Goal: Use online tool/utility: Utilize a website feature to perform a specific function

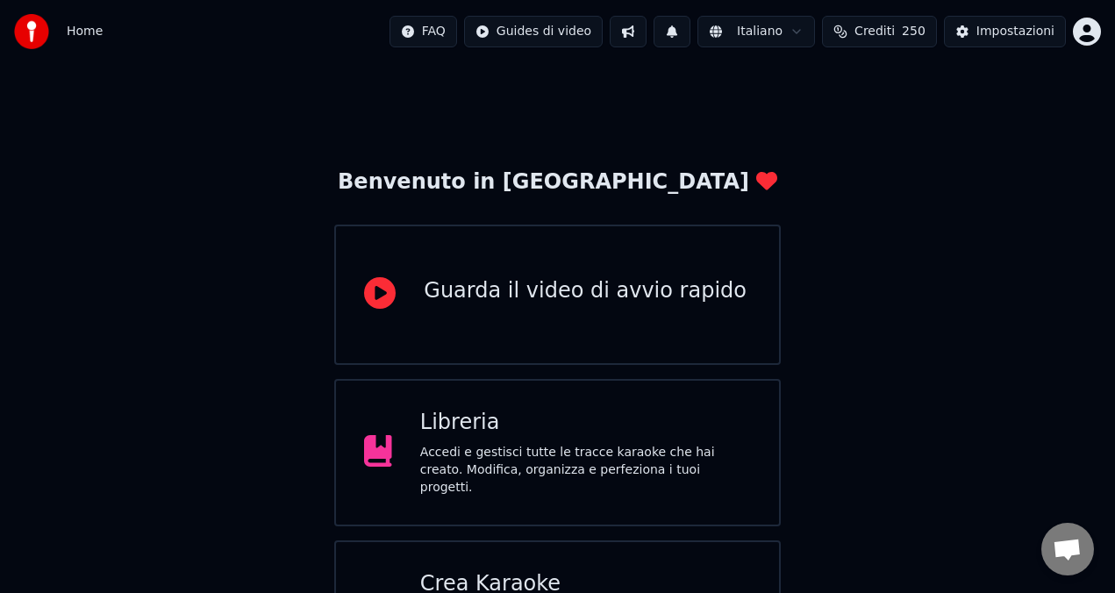
click at [486, 437] on div "Libreria" at bounding box center [585, 423] width 331 height 28
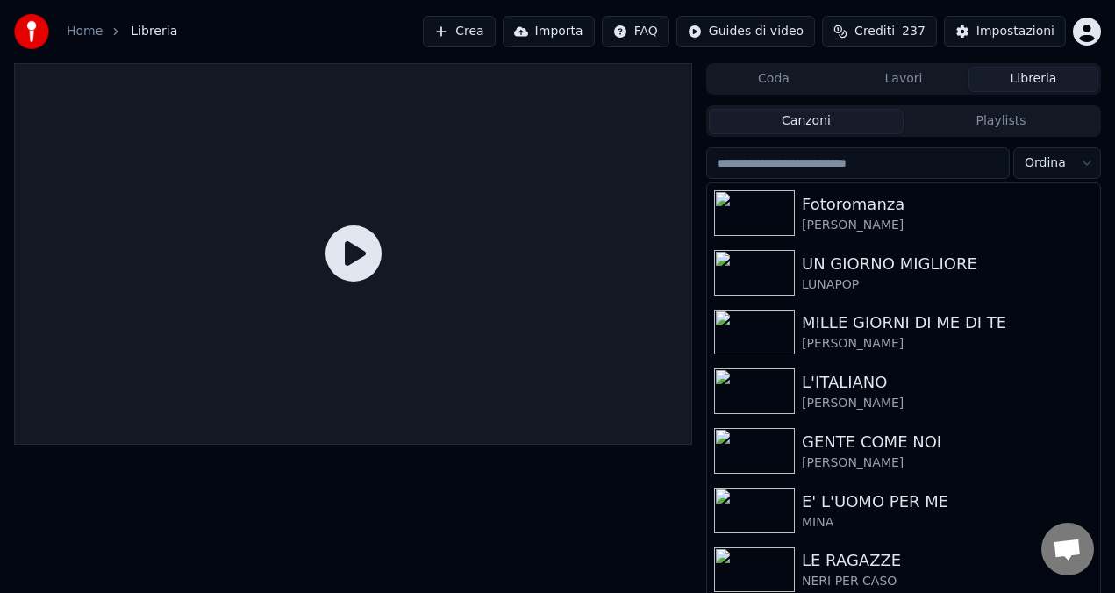
click at [462, 31] on button "Crea" at bounding box center [459, 32] width 72 height 32
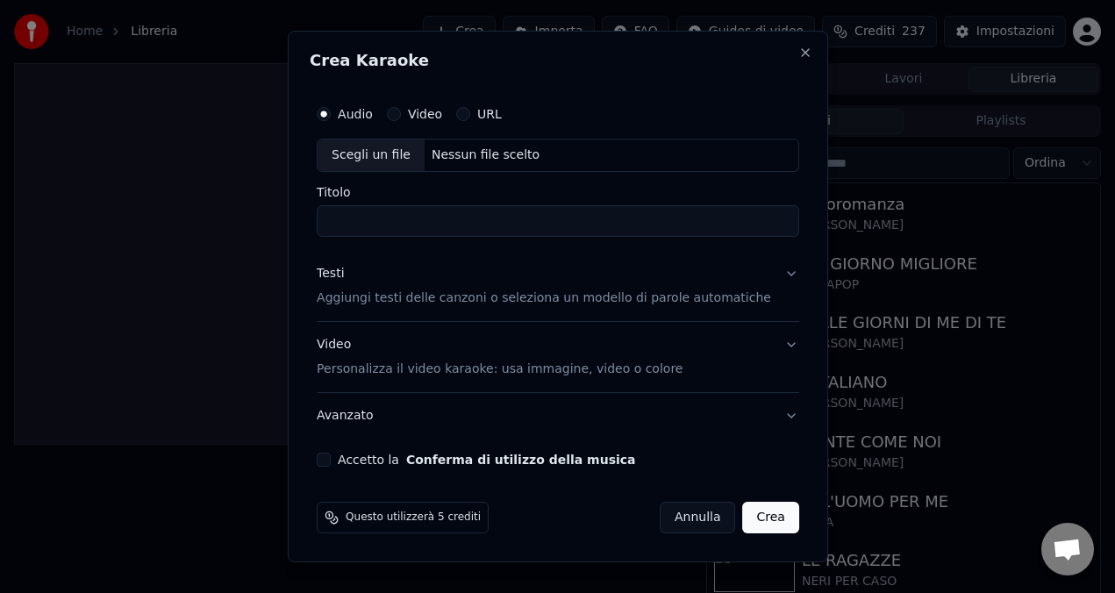
click at [476, 158] on div "Nessun file scelto" at bounding box center [485, 156] width 122 height 18
drag, startPoint x: 360, startPoint y: 222, endPoint x: 331, endPoint y: 222, distance: 29.0
click at [331, 222] on div "**********" at bounding box center [558, 282] width 497 height 384
type input "**********"
click at [390, 297] on p "Aggiungi testi delle canzoni o seleziona un modello di parole automatiche" at bounding box center [544, 299] width 455 height 18
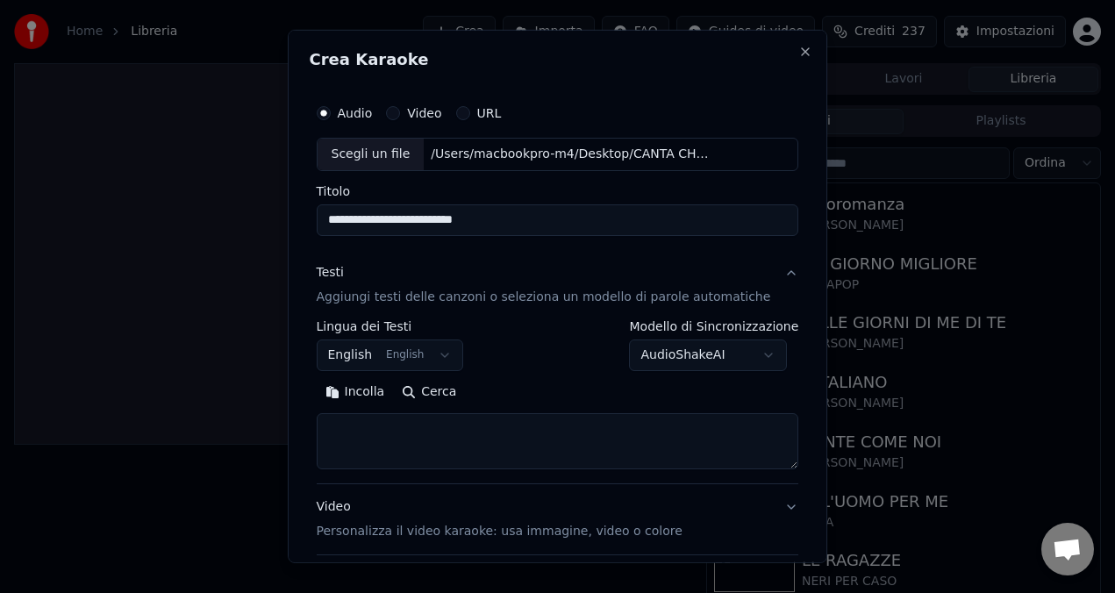
click at [445, 392] on button "Cerca" at bounding box center [429, 392] width 72 height 28
type textarea "**********"
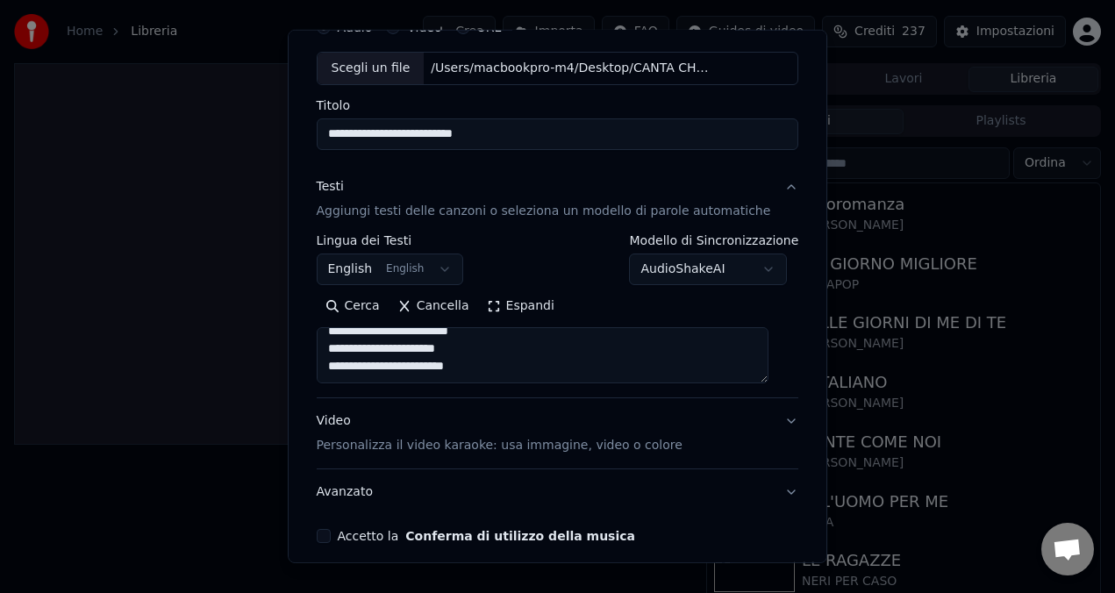
scroll to position [161, 0]
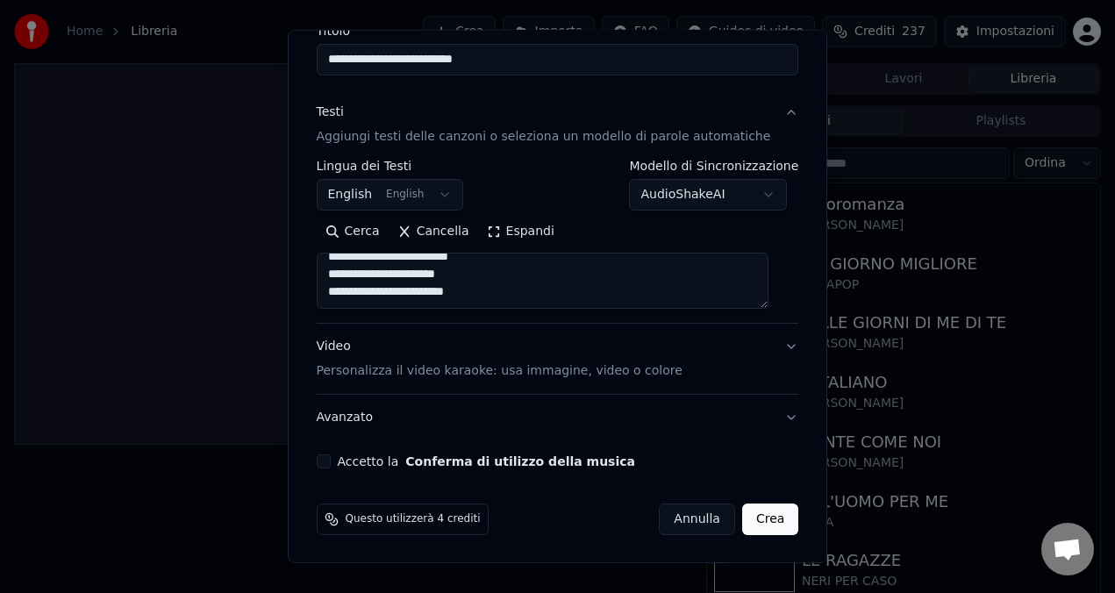
click at [462, 377] on p "Personalizza il video karaoke: usa immagine, video o colore" at bounding box center [500, 371] width 366 height 18
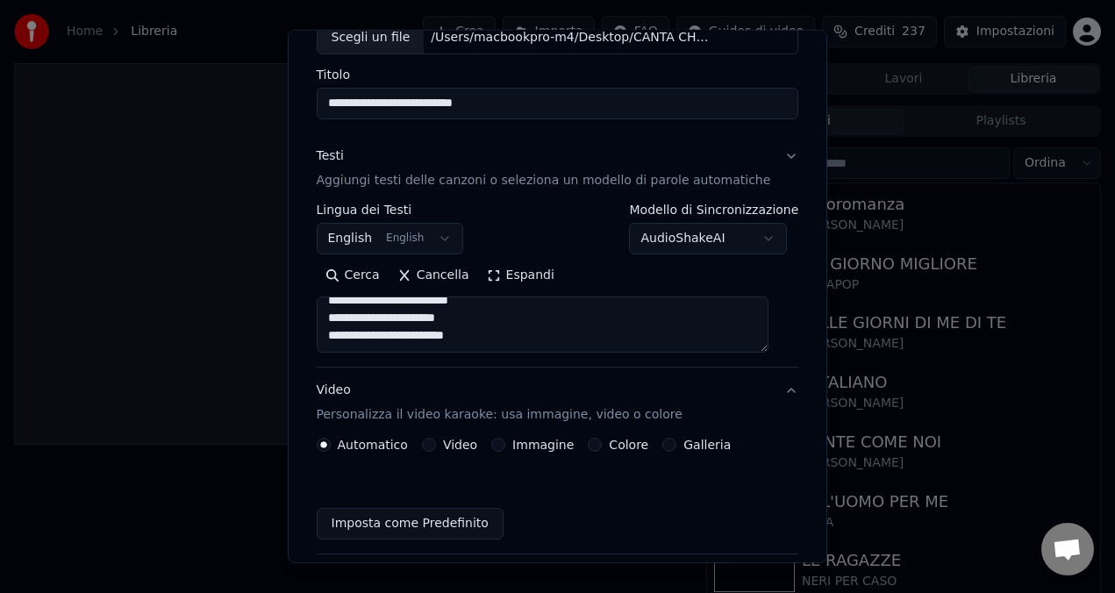
scroll to position [113, 0]
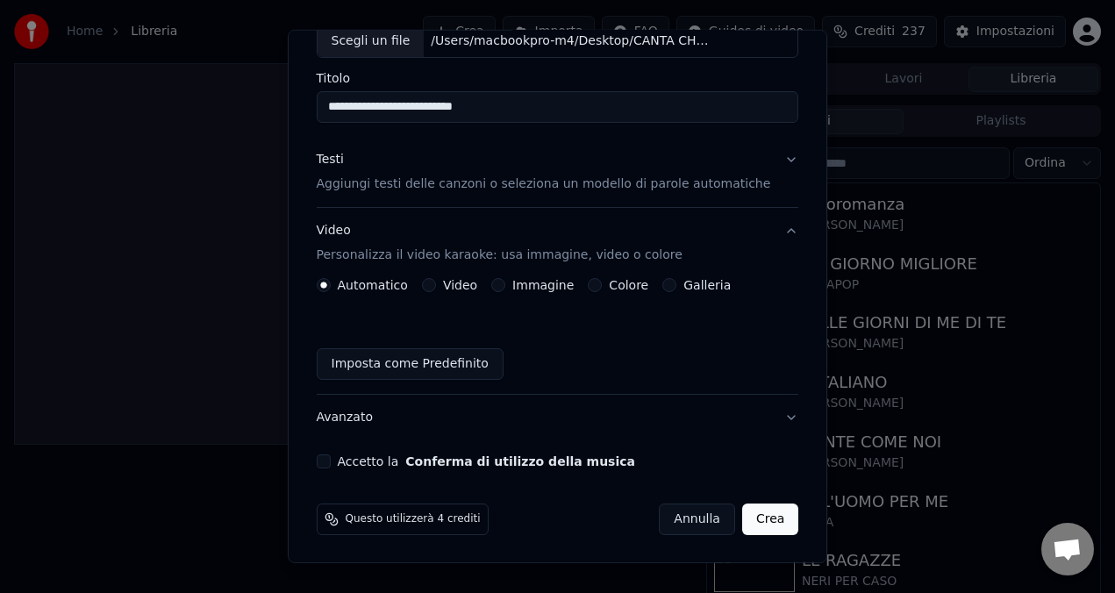
click at [436, 288] on button "Video" at bounding box center [429, 285] width 14 height 14
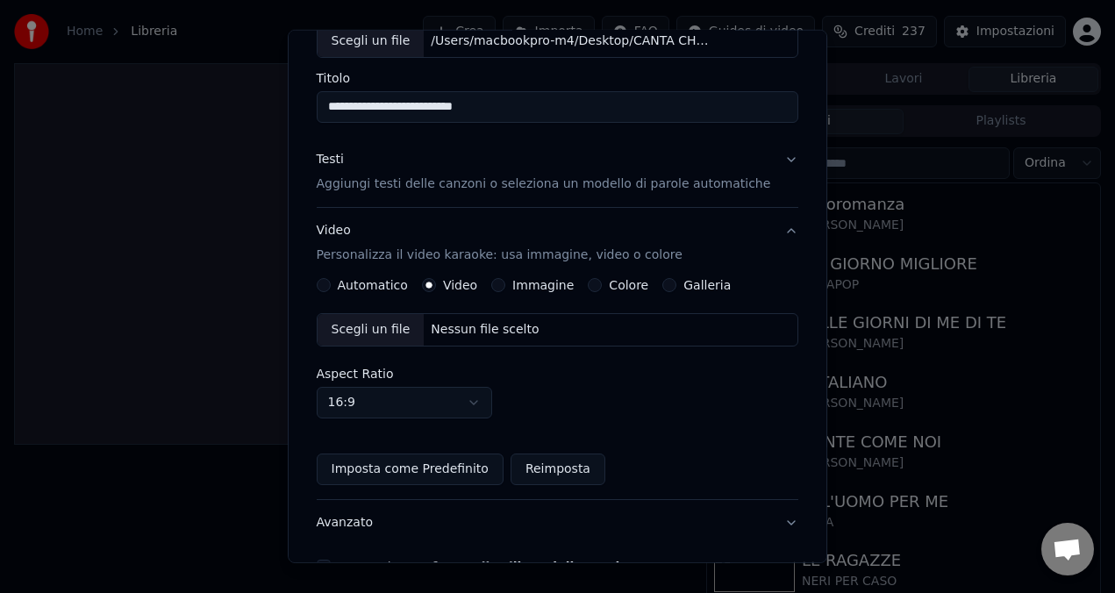
click at [469, 332] on div "Nessun file scelto" at bounding box center [485, 330] width 122 height 18
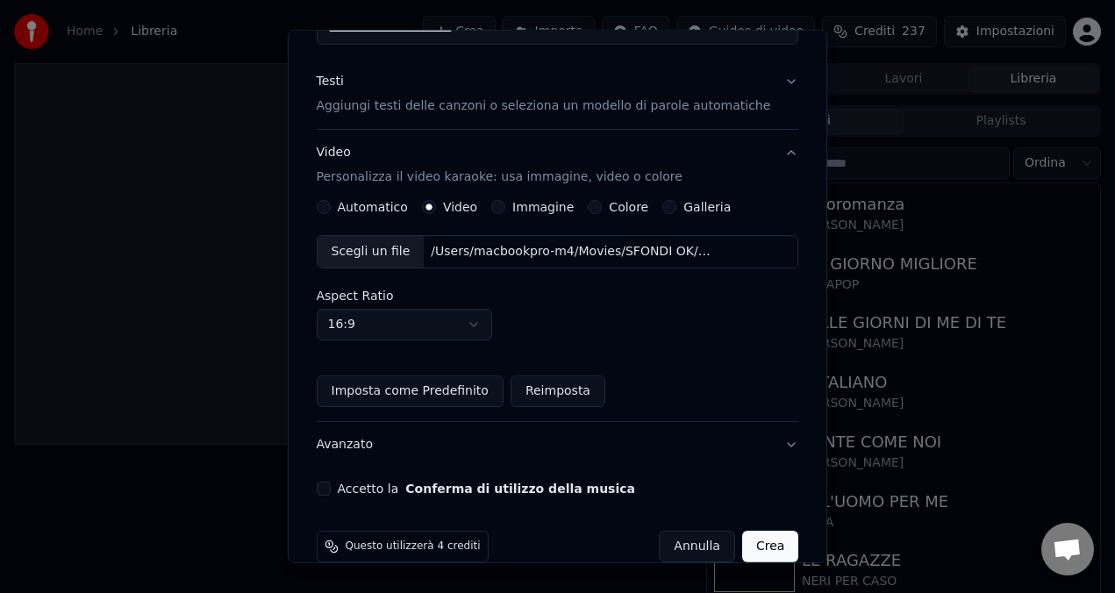
scroll to position [200, 0]
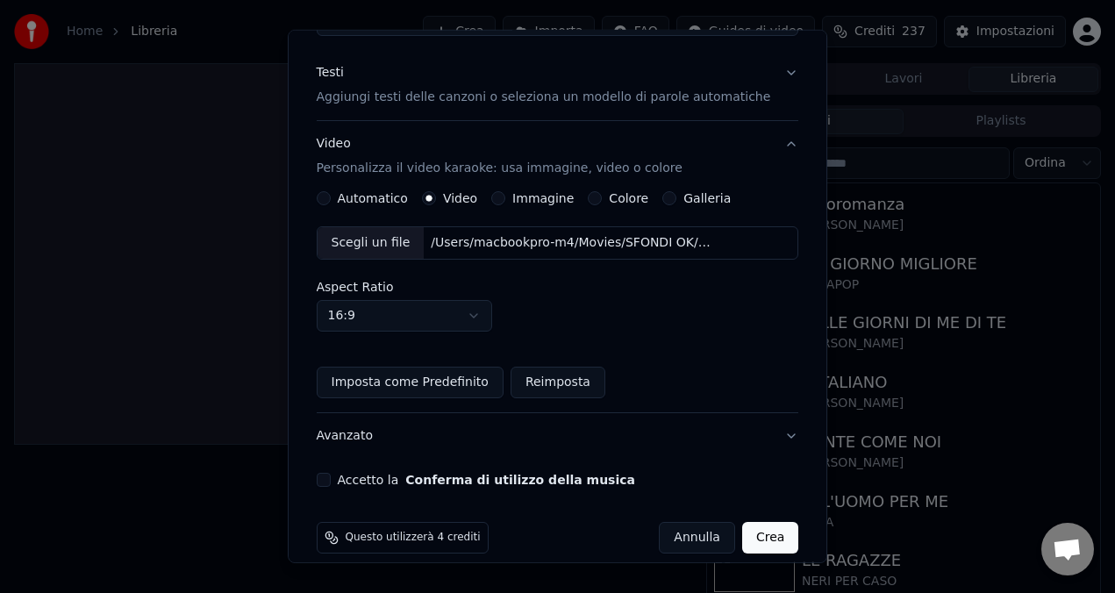
click at [331, 479] on button "Accetto la Conferma di utilizzo della musica" at bounding box center [324, 480] width 14 height 14
click at [756, 536] on button "Crea" at bounding box center [770, 538] width 56 height 32
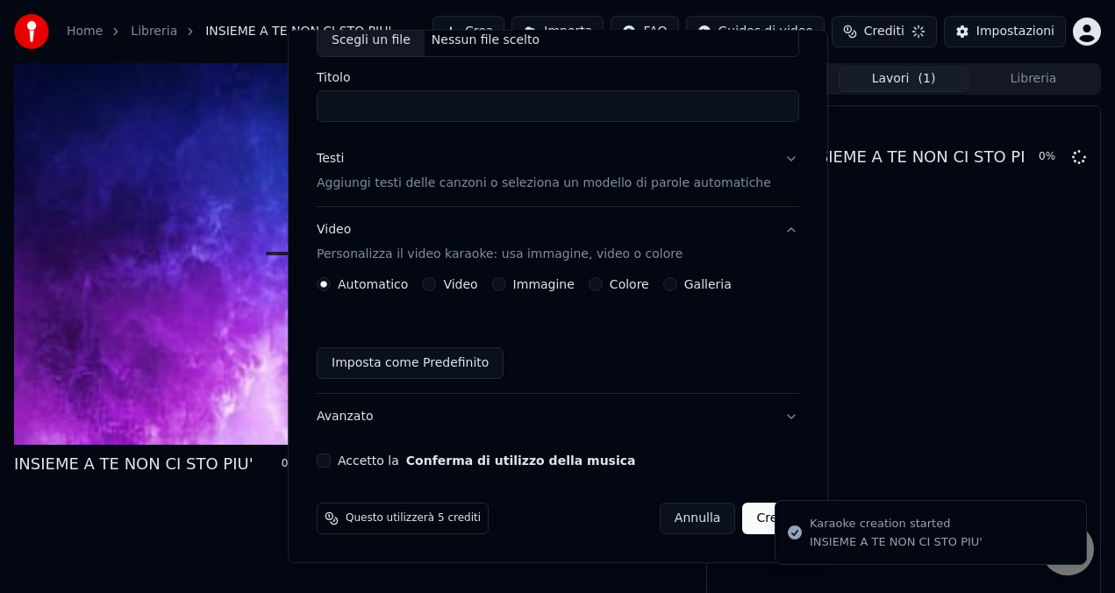
scroll to position [0, 0]
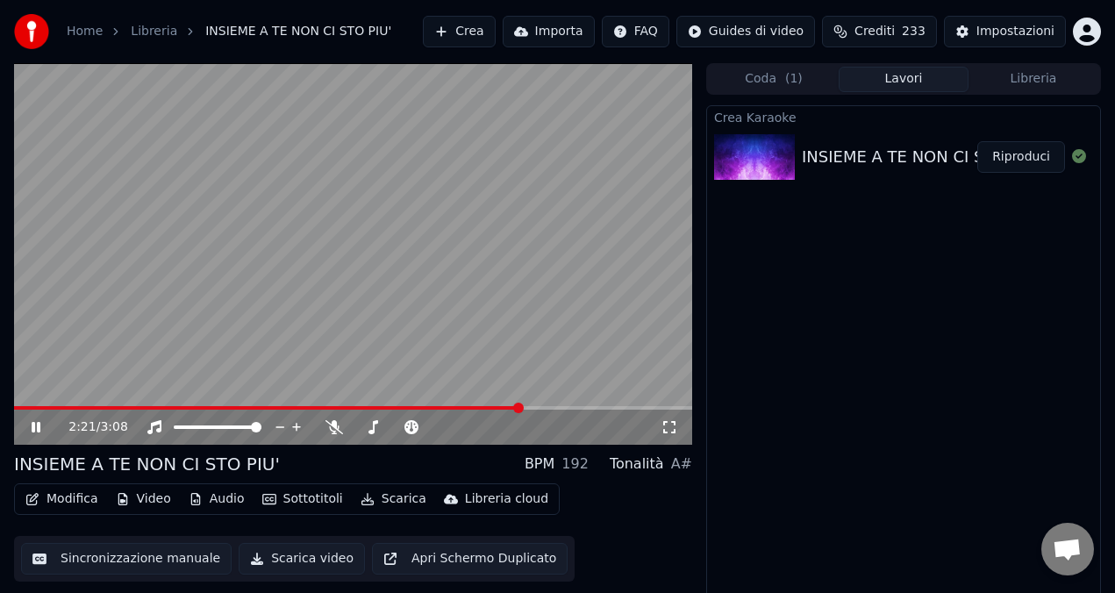
click at [520, 407] on span at bounding box center [353, 408] width 678 height 4
click at [334, 426] on icon at bounding box center [335, 427] width 18 height 14
click at [446, 410] on div "2:27 / 3:08" at bounding box center [353, 427] width 678 height 35
click at [445, 406] on span at bounding box center [282, 408] width 537 height 4
click at [513, 406] on span at bounding box center [353, 408] width 678 height 4
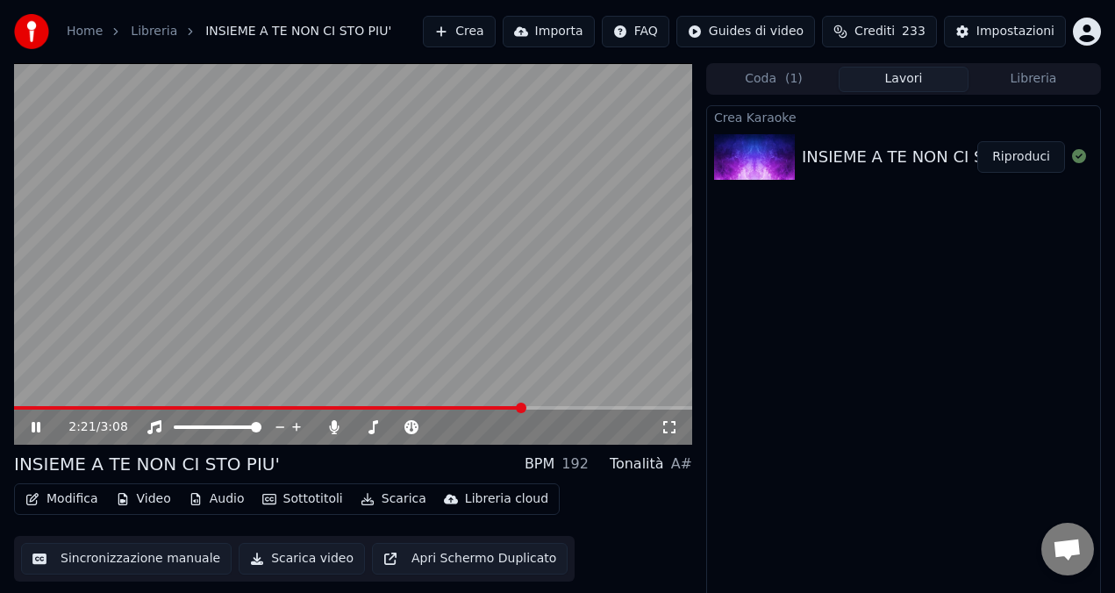
click at [589, 406] on span at bounding box center [353, 408] width 678 height 4
click at [644, 406] on span at bounding box center [353, 408] width 678 height 4
click at [33, 428] on icon at bounding box center [36, 427] width 9 height 11
